Goal: Transaction & Acquisition: Purchase product/service

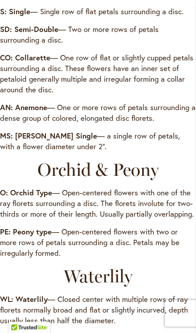
scroll to position [1145, 0]
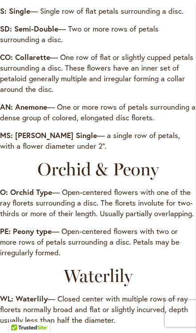
click at [100, 250] on p "PE: Peony type — Open-centered flowers with two or more rows of petals surround…" at bounding box center [98, 242] width 196 height 32
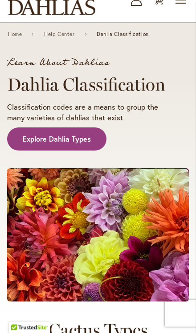
scroll to position [0, 0]
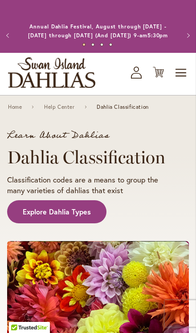
click at [81, 217] on span "Explore Dahlia Types" at bounding box center [57, 212] width 68 height 10
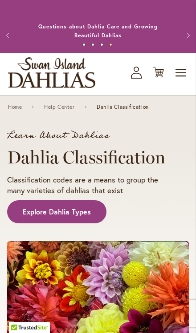
click at [80, 87] on img "store logo" at bounding box center [51, 72] width 87 height 31
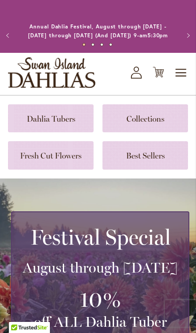
click at [163, 169] on link at bounding box center [144, 155] width 85 height 28
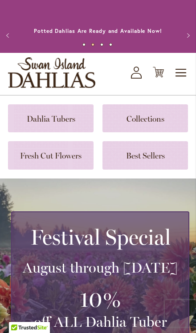
click at [160, 166] on link at bounding box center [144, 155] width 85 height 28
click at [162, 124] on link at bounding box center [144, 118] width 85 height 28
click at [73, 131] on link at bounding box center [50, 118] width 85 height 28
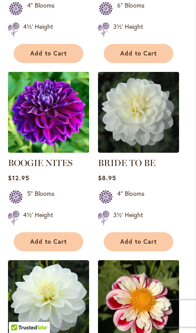
scroll to position [417, 0]
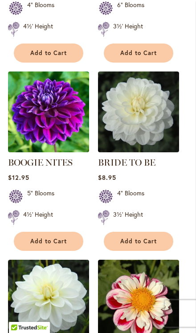
click at [51, 138] on img at bounding box center [48, 112] width 81 height 81
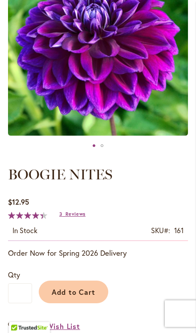
scroll to position [173, 0]
click at [90, 297] on span "Add to Cart" at bounding box center [74, 292] width 44 height 9
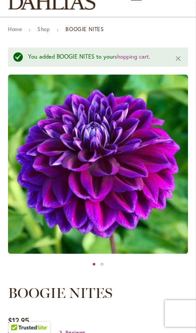
scroll to position [63, 0]
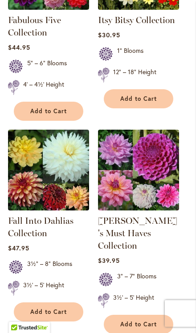
scroll to position [317, 0]
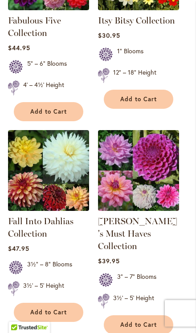
click at [60, 199] on img at bounding box center [48, 170] width 81 height 81
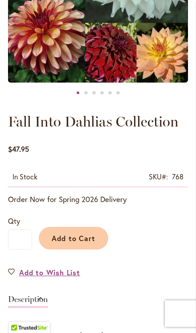
scroll to position [210, 0]
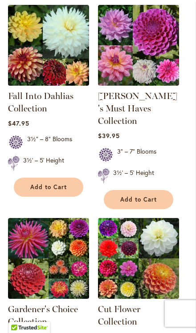
scroll to position [412, 0]
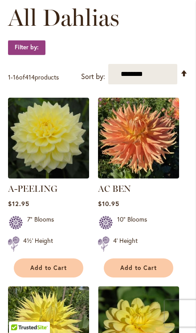
scroll to position [285, 0]
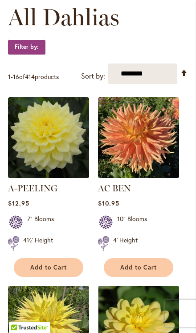
click at [149, 84] on select "**********" at bounding box center [142, 74] width 69 height 21
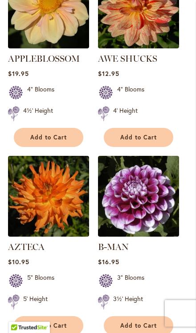
scroll to position [1586, 0]
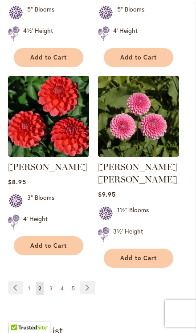
scroll to position [1641, 0]
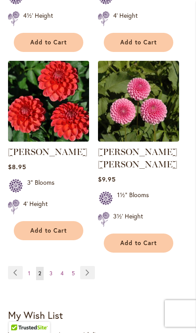
click at [89, 278] on link "Page Next" at bounding box center [87, 272] width 15 height 13
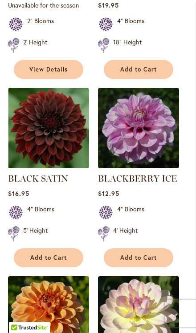
scroll to position [485, 0]
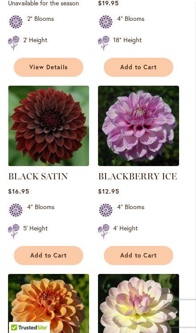
click at [71, 265] on button "Add to Cart" at bounding box center [48, 255] width 69 height 19
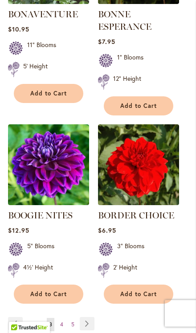
scroll to position [1628, 0]
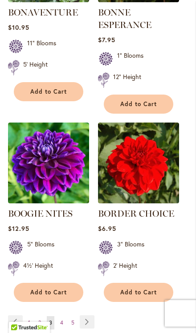
click at [90, 316] on link "Page Next" at bounding box center [87, 322] width 15 height 13
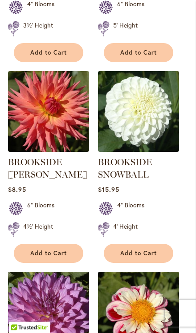
scroll to position [693, 0]
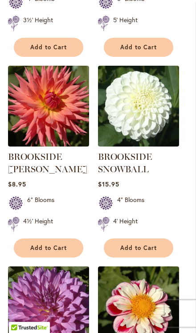
click at [156, 252] on span "Add to Cart" at bounding box center [138, 249] width 36 height 8
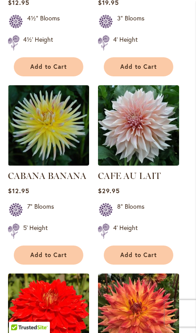
scroll to position [1096, 0]
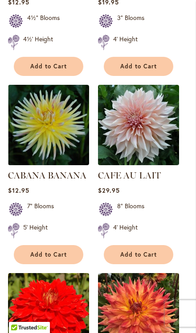
click at [158, 265] on button "Add to Cart" at bounding box center [138, 254] width 69 height 19
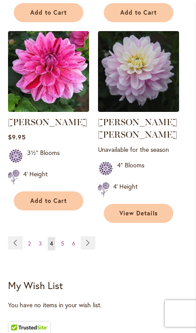
scroll to position [1735, 0]
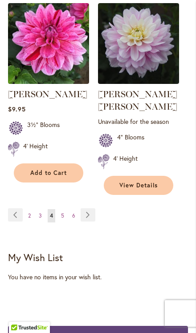
click at [91, 222] on link "Page Next" at bounding box center [87, 214] width 15 height 13
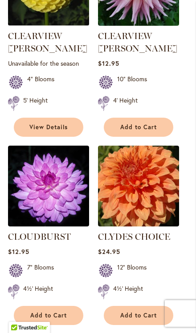
scroll to position [1595, 0]
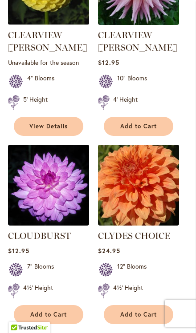
click at [148, 311] on span "Add to Cart" at bounding box center [138, 315] width 36 height 8
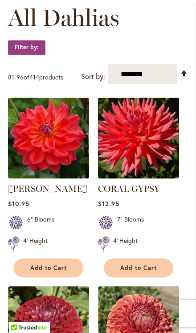
scroll to position [284, 0]
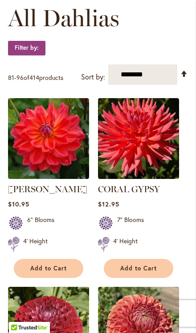
click at [66, 278] on button "Add to Cart" at bounding box center [48, 268] width 69 height 19
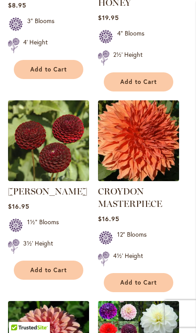
scroll to position [884, 0]
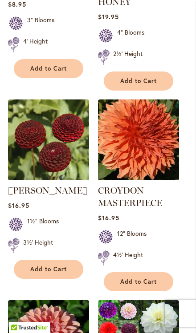
click at [151, 292] on button "Add to Cart" at bounding box center [138, 282] width 69 height 19
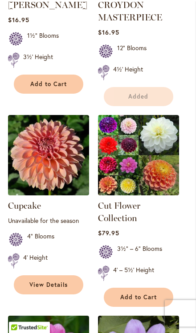
scroll to position [1078, 0]
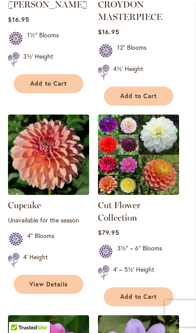
click at [141, 187] on img at bounding box center [138, 155] width 81 height 81
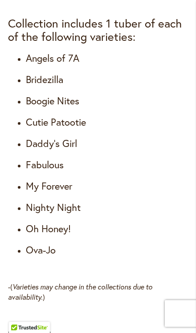
scroll to position [733, 0]
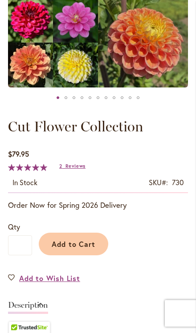
click at [86, 249] on span "Add to Cart" at bounding box center [74, 244] width 44 height 9
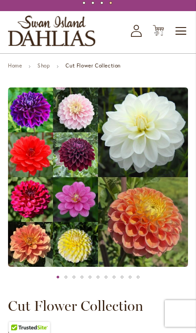
scroll to position [0, 0]
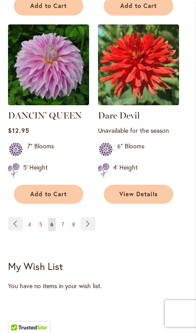
scroll to position [1734, 0]
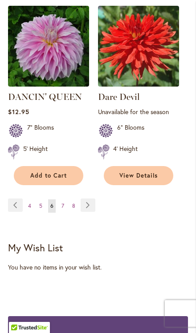
click at [88, 212] on link "Page Next" at bounding box center [87, 205] width 15 height 13
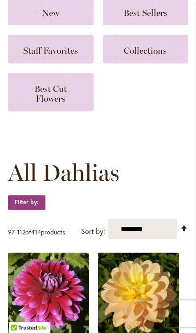
scroll to position [54, 0]
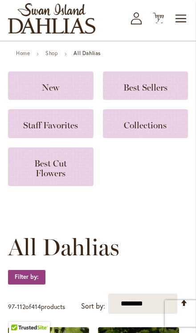
click at [64, 174] on span "Best Cut Flowers" at bounding box center [50, 168] width 32 height 20
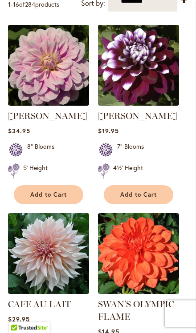
scroll to position [221, 0]
click at [50, 96] on img at bounding box center [48, 65] width 81 height 81
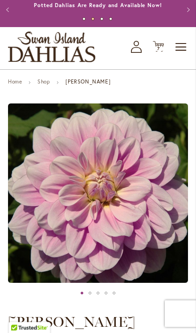
scroll to position [23, 0]
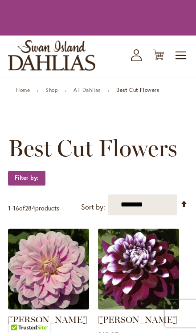
scroll to position [221, 0]
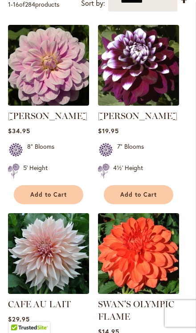
click at [149, 106] on img at bounding box center [138, 65] width 81 height 81
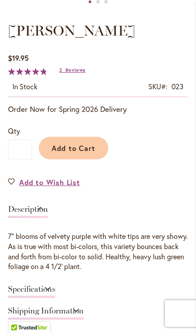
scroll to position [318, 0]
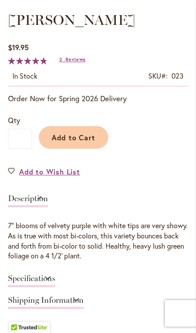
click at [55, 288] on link "Specifications" at bounding box center [31, 281] width 47 height 13
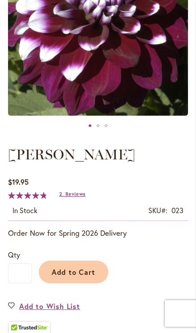
scroll to position [192, 0]
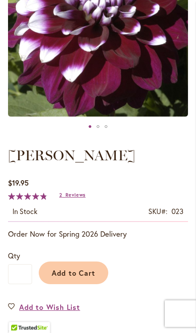
click at [87, 278] on span "Add to Cart" at bounding box center [74, 273] width 44 height 9
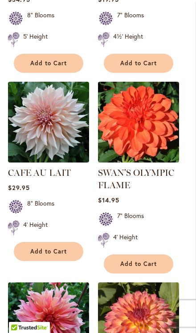
scroll to position [365, 0]
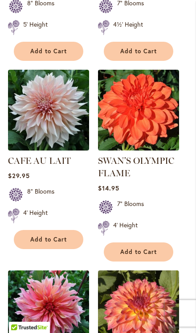
click at [62, 140] on img at bounding box center [48, 110] width 81 height 81
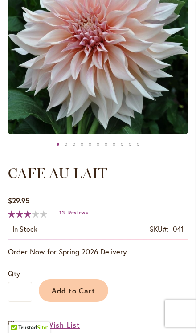
scroll to position [159, 0]
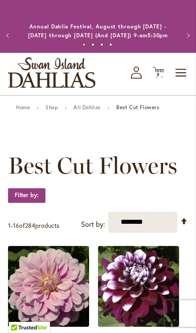
scroll to position [365, 0]
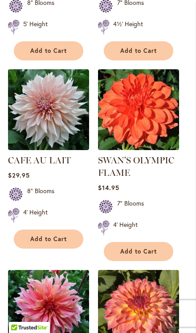
click at [140, 147] on img at bounding box center [138, 109] width 81 height 81
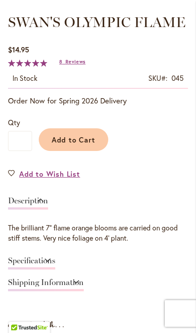
click at [55, 270] on link "Specifications" at bounding box center [31, 263] width 47 height 13
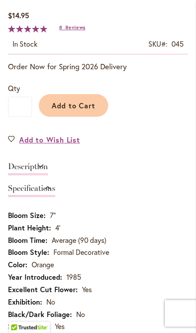
click at [88, 110] on span "Add to Cart" at bounding box center [74, 105] width 44 height 9
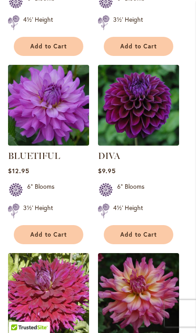
scroll to position [1150, 0]
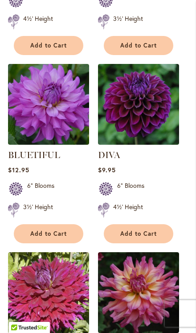
click at [148, 134] on img at bounding box center [138, 104] width 81 height 81
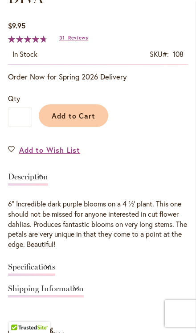
scroll to position [350, 0]
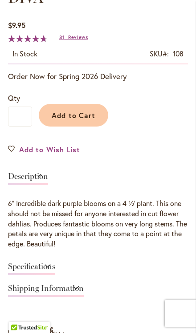
click at [161, 265] on div "Specifications" at bounding box center [98, 269] width 180 height 22
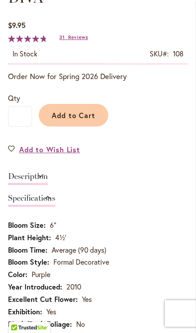
click at [161, 266] on td "Formal Decorative" at bounding box center [98, 263] width 180 height 12
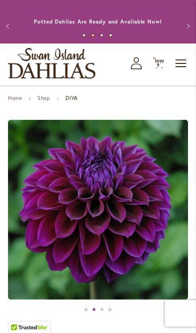
scroll to position [0, 0]
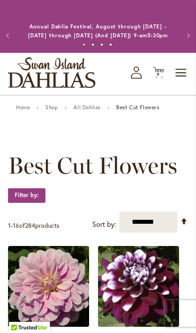
scroll to position [1150, 0]
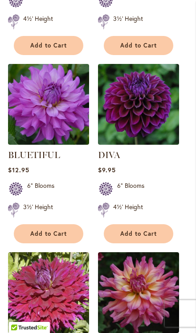
click at [149, 244] on button "Add to Cart" at bounding box center [138, 233] width 69 height 19
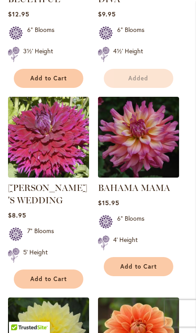
scroll to position [1330, 0]
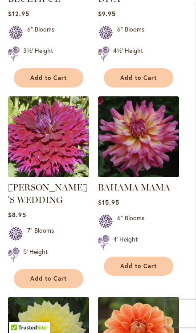
click at [61, 289] on button "Add to Cart" at bounding box center [48, 278] width 69 height 19
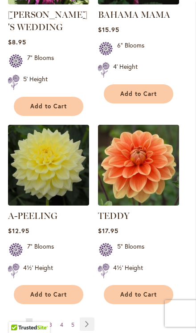
scroll to position [1512, 0]
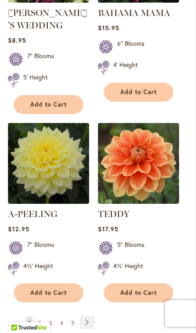
click at [151, 297] on span "Add to Cart" at bounding box center [138, 293] width 36 height 8
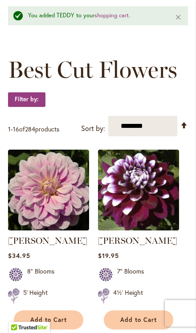
scroll to position [0, 0]
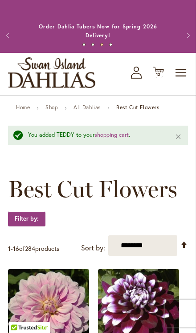
click at [140, 79] on icon "My Account" at bounding box center [136, 73] width 11 height 12
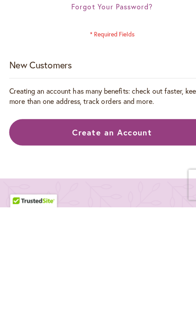
scroll to position [305, 0]
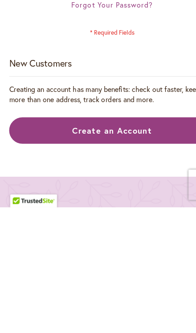
click at [106, 255] on link "Create an Account" at bounding box center [98, 267] width 180 height 24
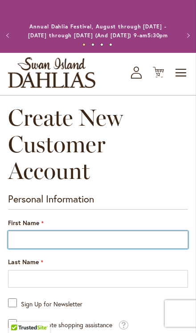
click at [94, 231] on input "First Name" at bounding box center [98, 240] width 180 height 18
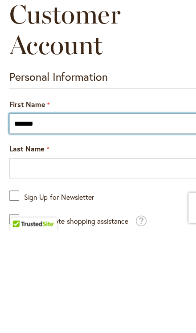
type input "*******"
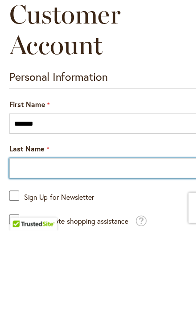
click at [76, 270] on input "Last Name" at bounding box center [98, 279] width 180 height 18
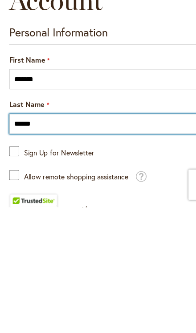
type input "******"
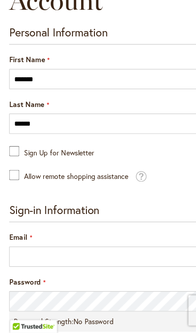
scroll to position [129, 0]
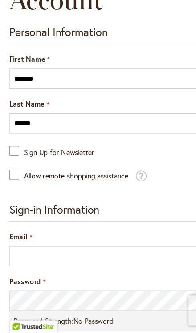
click at [128, 190] on span at bounding box center [123, 195] width 10 height 10
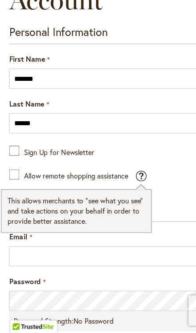
click at [155, 147] on form "Personal Information First Name ******* Last Name ****** Sign Up for Newsletter…" at bounding box center [98, 300] width 180 height 472
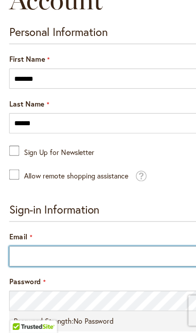
click at [58, 257] on input "Email" at bounding box center [98, 266] width 180 height 18
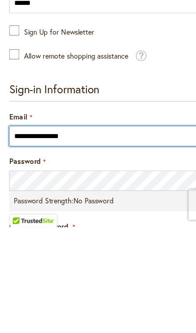
type input "**********"
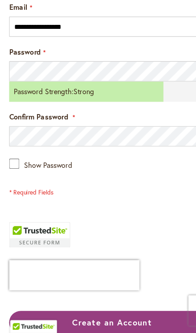
scroll to position [331, 0]
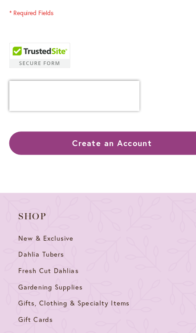
click at [119, 127] on span "Create an Account" at bounding box center [98, 131] width 70 height 9
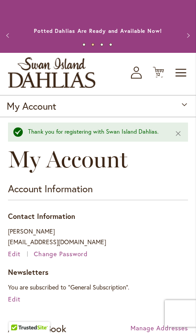
click at [161, 77] on span "12 12 items" at bounding box center [158, 74] width 9 height 4
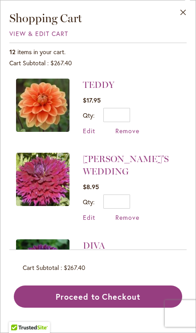
scroll to position [-1, 0]
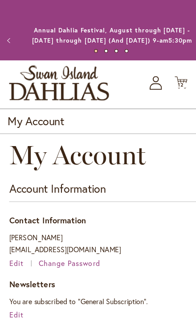
click at [64, 88] on img "store logo" at bounding box center [51, 72] width 87 height 31
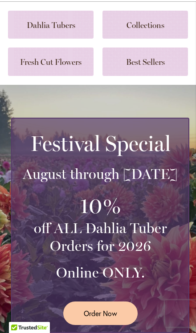
scroll to position [94, 0]
click at [66, 76] on link at bounding box center [50, 62] width 85 height 28
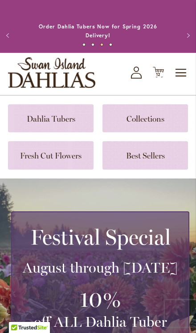
click at [151, 126] on link at bounding box center [144, 118] width 85 height 28
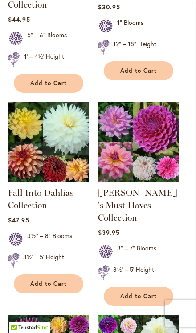
scroll to position [346, 0]
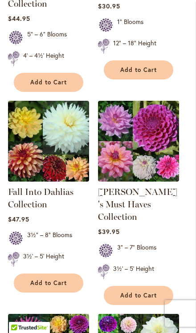
click at [148, 159] on img at bounding box center [138, 141] width 81 height 81
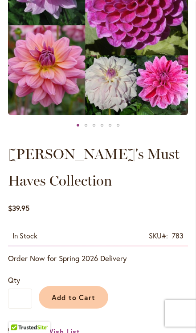
scroll to position [310, 0]
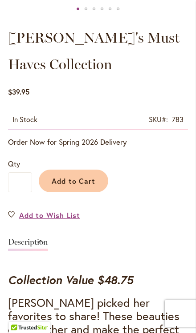
click at [88, 186] on span "Add to Cart" at bounding box center [74, 180] width 44 height 9
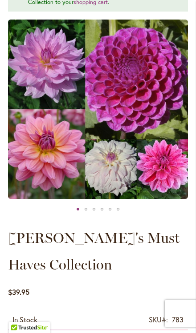
scroll to position [125, 0]
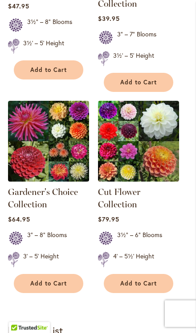
scroll to position [560, 0]
click at [61, 141] on img at bounding box center [48, 141] width 81 height 81
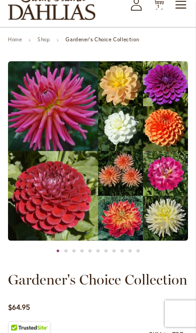
scroll to position [67, 0]
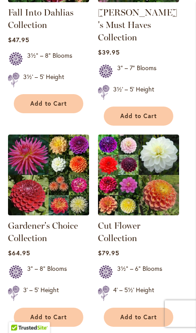
scroll to position [523, 0]
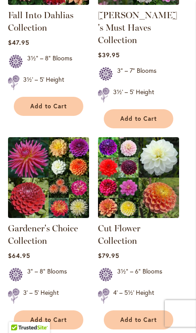
click at [154, 241] on strong "Cut Flower Collection" at bounding box center [138, 234] width 81 height 25
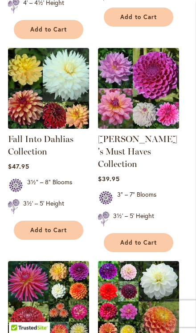
scroll to position [399, 0]
click at [60, 111] on img at bounding box center [48, 88] width 81 height 81
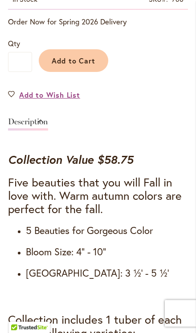
scroll to position [401, 0]
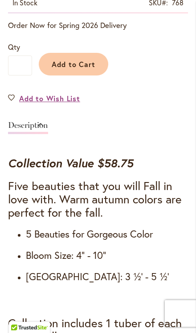
click at [85, 69] on span "Add to Cart" at bounding box center [74, 64] width 44 height 9
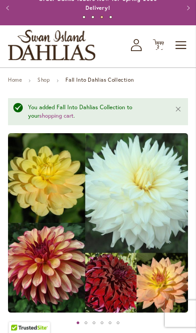
scroll to position [0, 0]
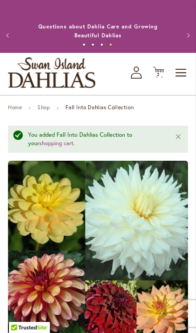
click at [159, 77] on span "2" at bounding box center [157, 75] width 3 height 6
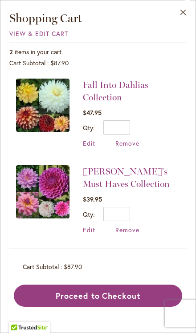
click at [183, 18] on button "Close" at bounding box center [183, 14] width 24 height 28
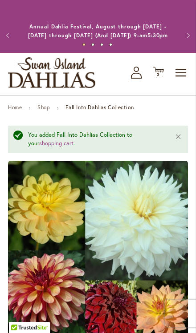
click at [161, 77] on span "2 2 items" at bounding box center [158, 74] width 9 height 4
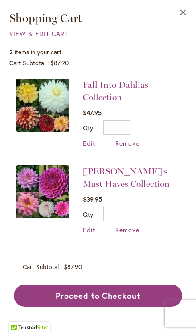
click at [127, 84] on link "Fall Into Dahlias Collection" at bounding box center [115, 91] width 65 height 23
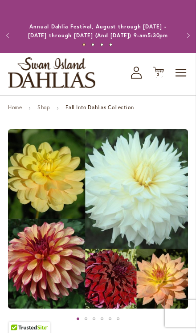
click at [160, 78] on icon "Cart .cls-1 { fill: #231f20; }" at bounding box center [157, 72] width 11 height 11
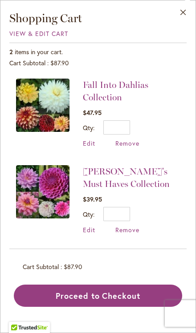
click at [180, 9] on button "Close" at bounding box center [183, 14] width 24 height 28
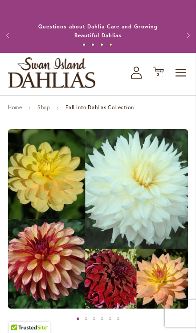
click at [77, 78] on img "store logo" at bounding box center [51, 72] width 87 height 31
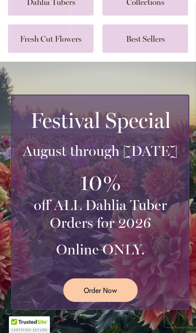
scroll to position [117, 0]
click at [144, 46] on link at bounding box center [144, 38] width 85 height 28
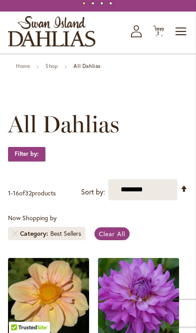
click at [159, 199] on select "**********" at bounding box center [142, 190] width 69 height 21
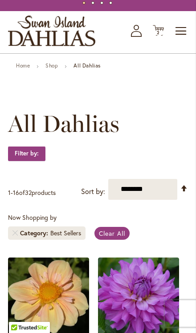
click at [153, 200] on select "**********" at bounding box center [142, 189] width 69 height 21
select select "*****"
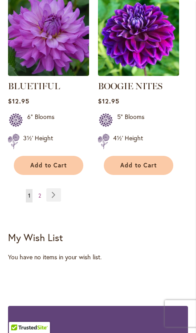
scroll to position [1660, 0]
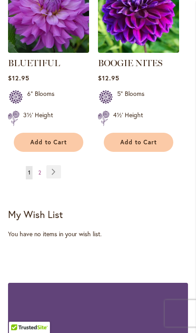
click at [53, 176] on link "Page Next" at bounding box center [53, 171] width 15 height 13
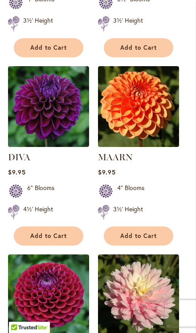
scroll to position [989, 0]
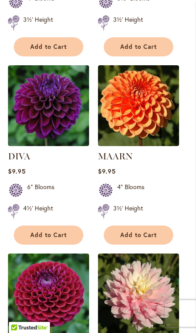
click at [76, 245] on button "Add to Cart" at bounding box center [48, 235] width 69 height 19
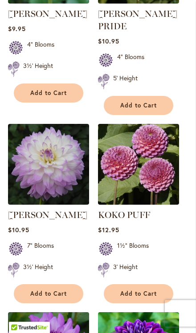
scroll to position [1343, 0]
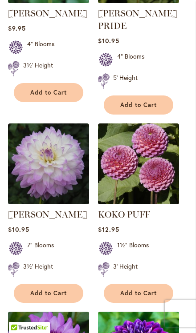
click at [67, 180] on img at bounding box center [48, 164] width 81 height 81
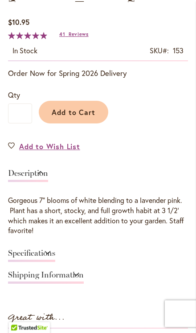
scroll to position [353, 0]
click at [166, 254] on div "Specifications" at bounding box center [98, 256] width 180 height 22
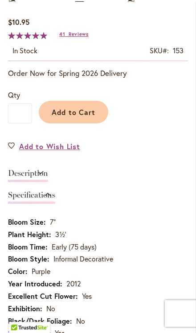
click at [166, 255] on td "Early (75 days)" at bounding box center [98, 248] width 180 height 12
click at [80, 117] on span "Add to Cart" at bounding box center [74, 112] width 44 height 9
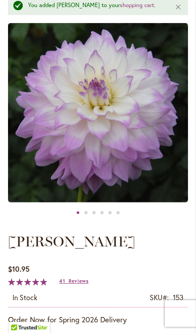
scroll to position [105, 0]
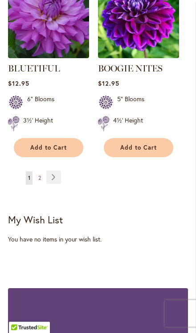
scroll to position [1666, 0]
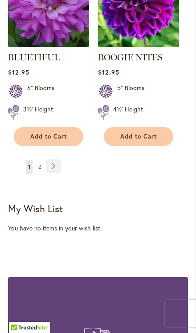
click at [59, 173] on link "Page Next" at bounding box center [53, 166] width 15 height 13
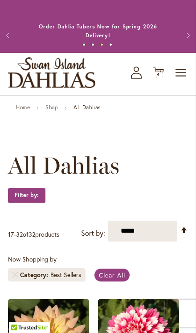
click at [161, 78] on icon at bounding box center [157, 72] width 11 height 11
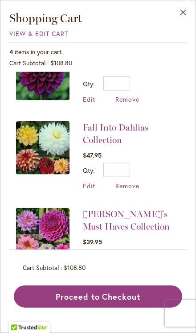
scroll to position [72, 0]
click at [111, 308] on button "Proceed to Checkout" at bounding box center [98, 297] width 168 height 22
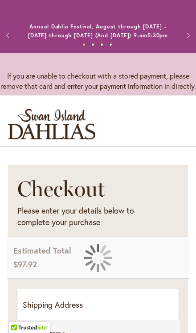
select select "**"
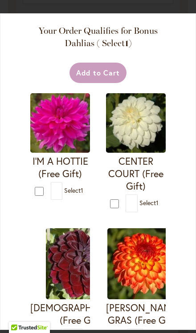
click at [64, 66] on div "Add to Cart" at bounding box center [98, 73] width 138 height 20
click at [180, 205] on div "Your Order Qualifies for Bonus Dahlias ( Select 1 ) Add to Cart I'M A HOTTIE (F…" at bounding box center [98, 171] width 196 height 317
click at [178, 219] on div "Your Order Qualifies for Bonus Dahlias ( Select 1 ) Add to Cart I'M A HOTTIE (F…" at bounding box center [98, 171] width 196 height 317
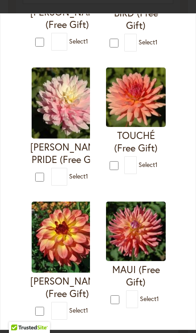
scroll to position [848, 0]
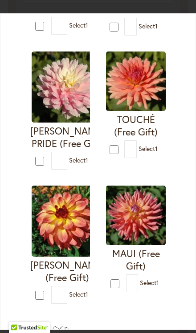
type input "*"
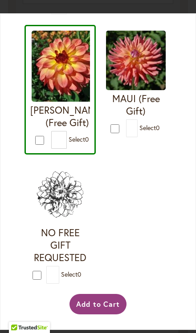
click at [106, 315] on button "Add to Cart" at bounding box center [97, 304] width 57 height 20
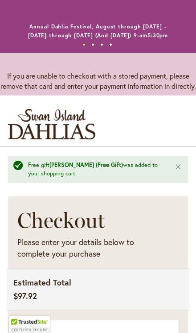
scroll to position [421, 0]
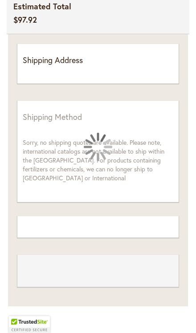
select select "**"
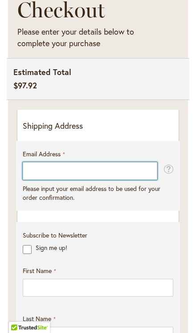
click at [104, 180] on input "Email Address" at bounding box center [90, 171] width 134 height 18
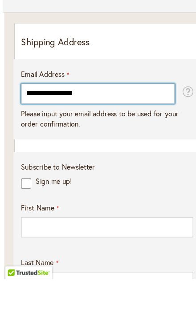
type input "**********"
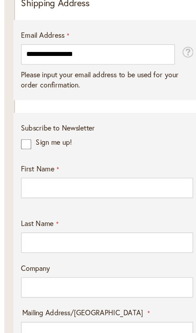
scroll to position [329, 0]
click at [112, 115] on div "**********" at bounding box center [98, 274] width 150 height 502
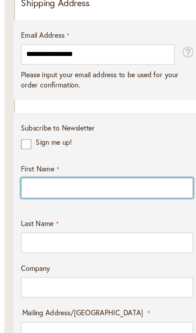
click at [100, 179] on input "First Name" at bounding box center [98, 170] width 150 height 18
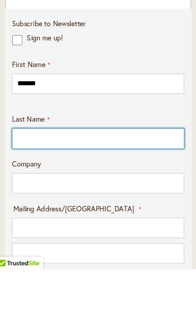
click at [76, 210] on input "Last Name" at bounding box center [98, 219] width 150 height 18
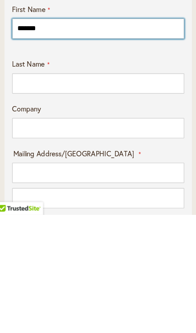
click at [69, 162] on input "*******" at bounding box center [98, 171] width 150 height 18
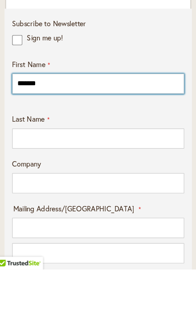
type input "*******"
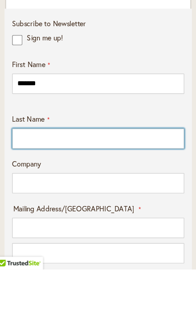
click at [67, 210] on input "Last Name" at bounding box center [98, 219] width 150 height 18
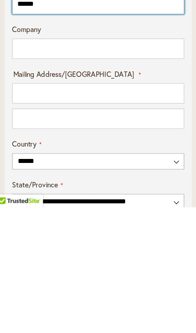
type input "******"
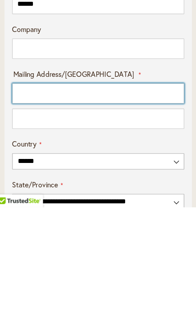
click at [90, 225] on input "Mailing Address/PO BOX: Line 1" at bounding box center [98, 234] width 150 height 18
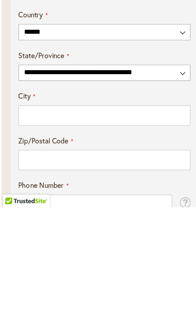
type input "**********"
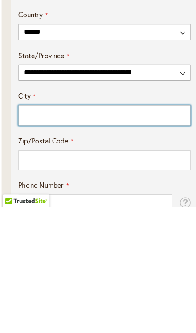
click at [67, 244] on input "City" at bounding box center [98, 253] width 150 height 18
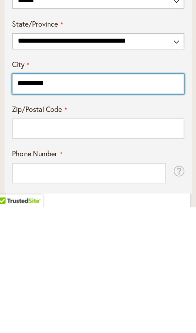
type input "**********"
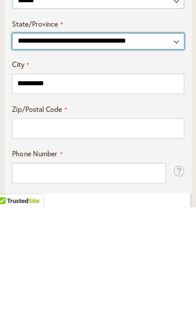
click at [88, 181] on select "**********" at bounding box center [98, 188] width 150 height 14
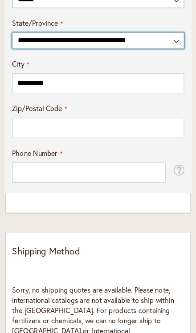
select select "**"
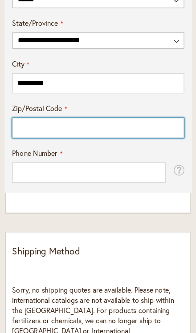
click at [78, 127] on input "Zip/Postal Code" at bounding box center [98, 118] width 150 height 18
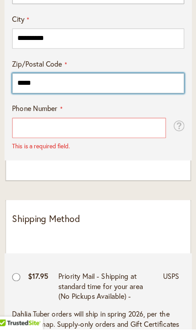
type input "*****"
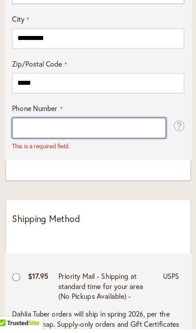
click at [95, 148] on input "Phone Number" at bounding box center [90, 157] width 134 height 18
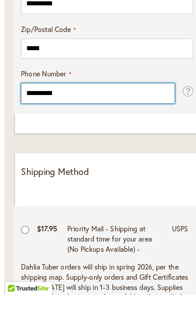
type input "**********"
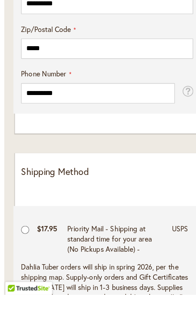
scroll to position [748, 0]
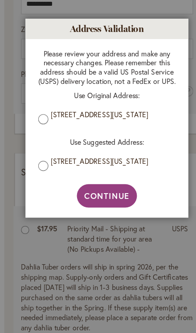
click at [106, 182] on span "Continue" at bounding box center [98, 176] width 40 height 9
type input "**********"
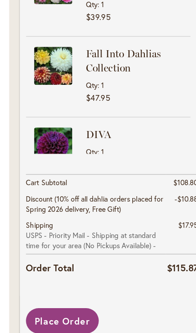
scroll to position [1716, 0]
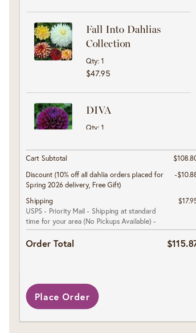
click at [64, 260] on span "Place Order" at bounding box center [54, 265] width 48 height 11
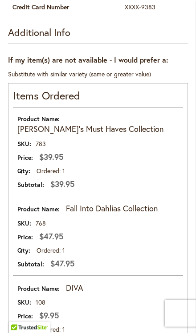
scroll to position [513, 0]
